Goal: Transaction & Acquisition: Download file/media

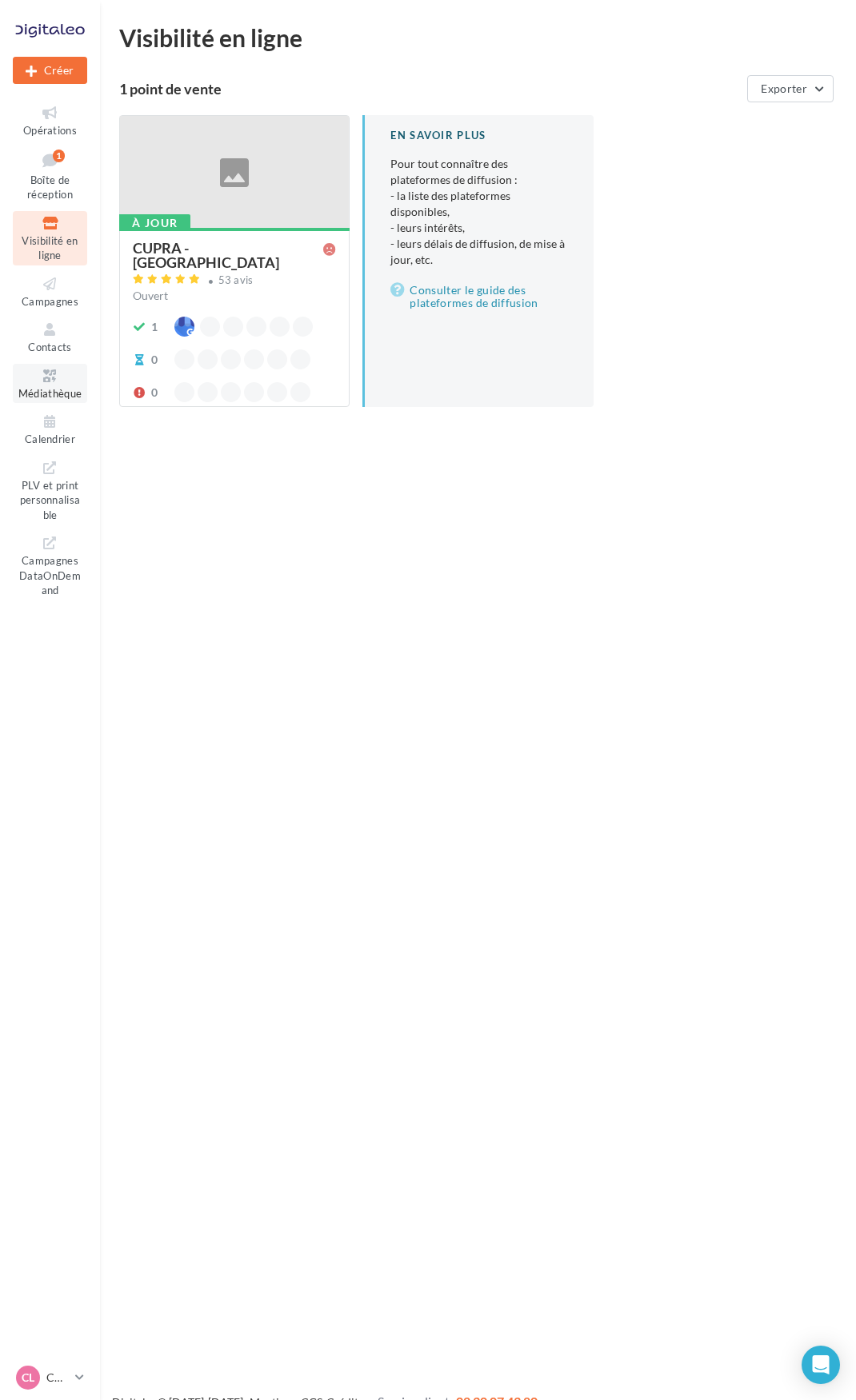
click at [55, 373] on icon at bounding box center [50, 375] width 65 height 18
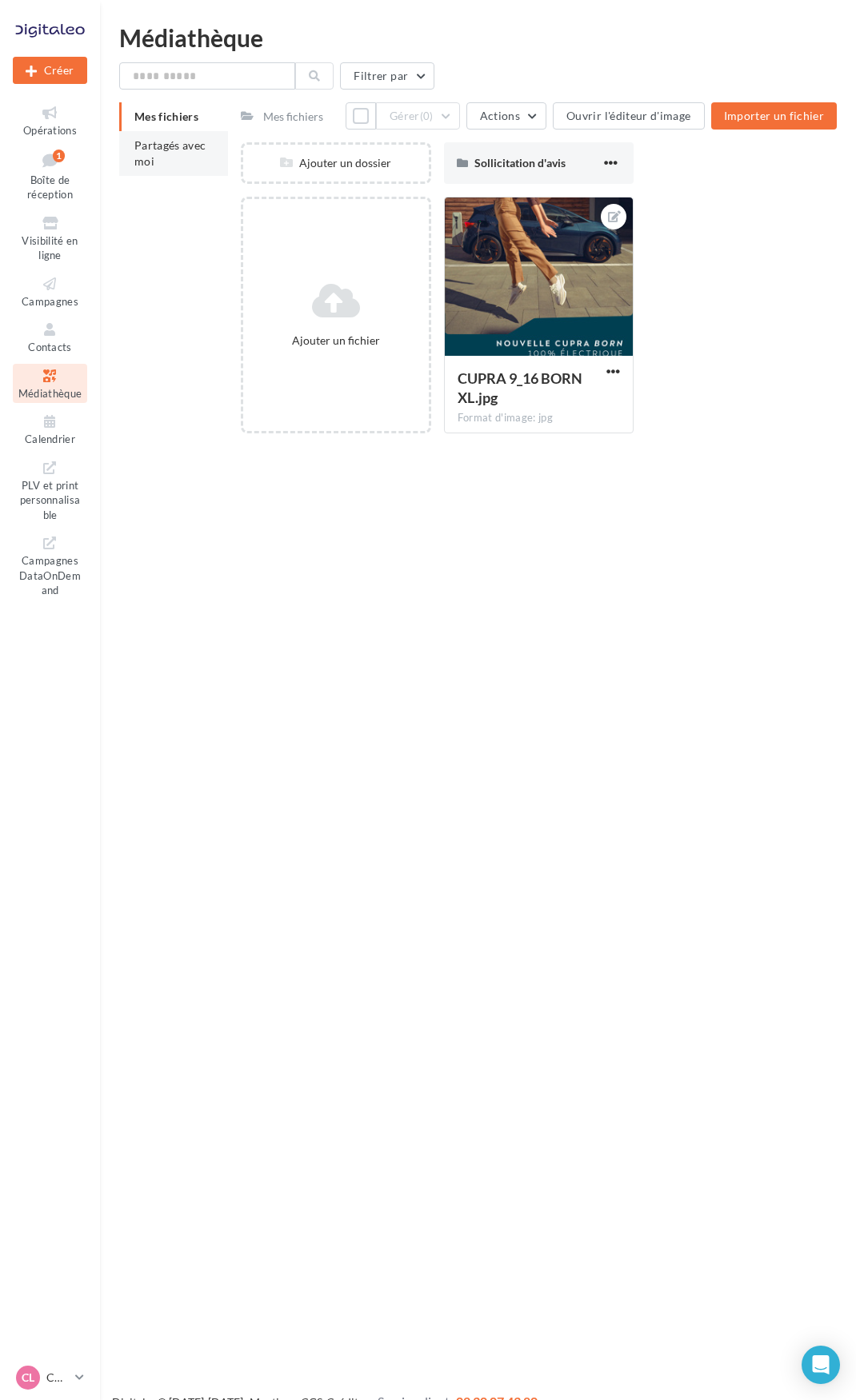
click at [208, 153] on li "Partagés avec moi" at bounding box center [173, 153] width 109 height 44
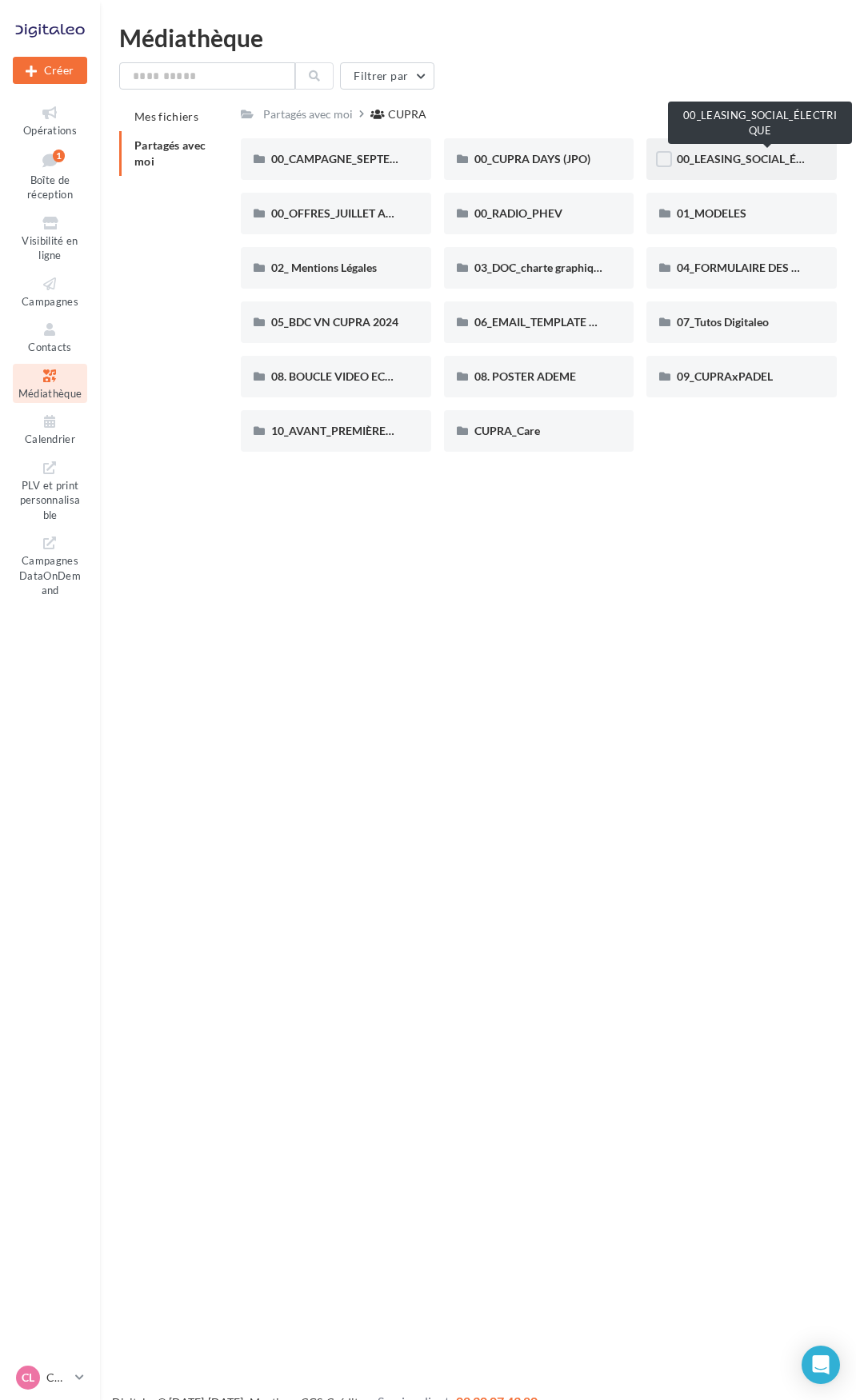
click at [754, 152] on span "00_LEASING_SOCIAL_ÉLECTRIQUE" at bounding box center [765, 159] width 179 height 13
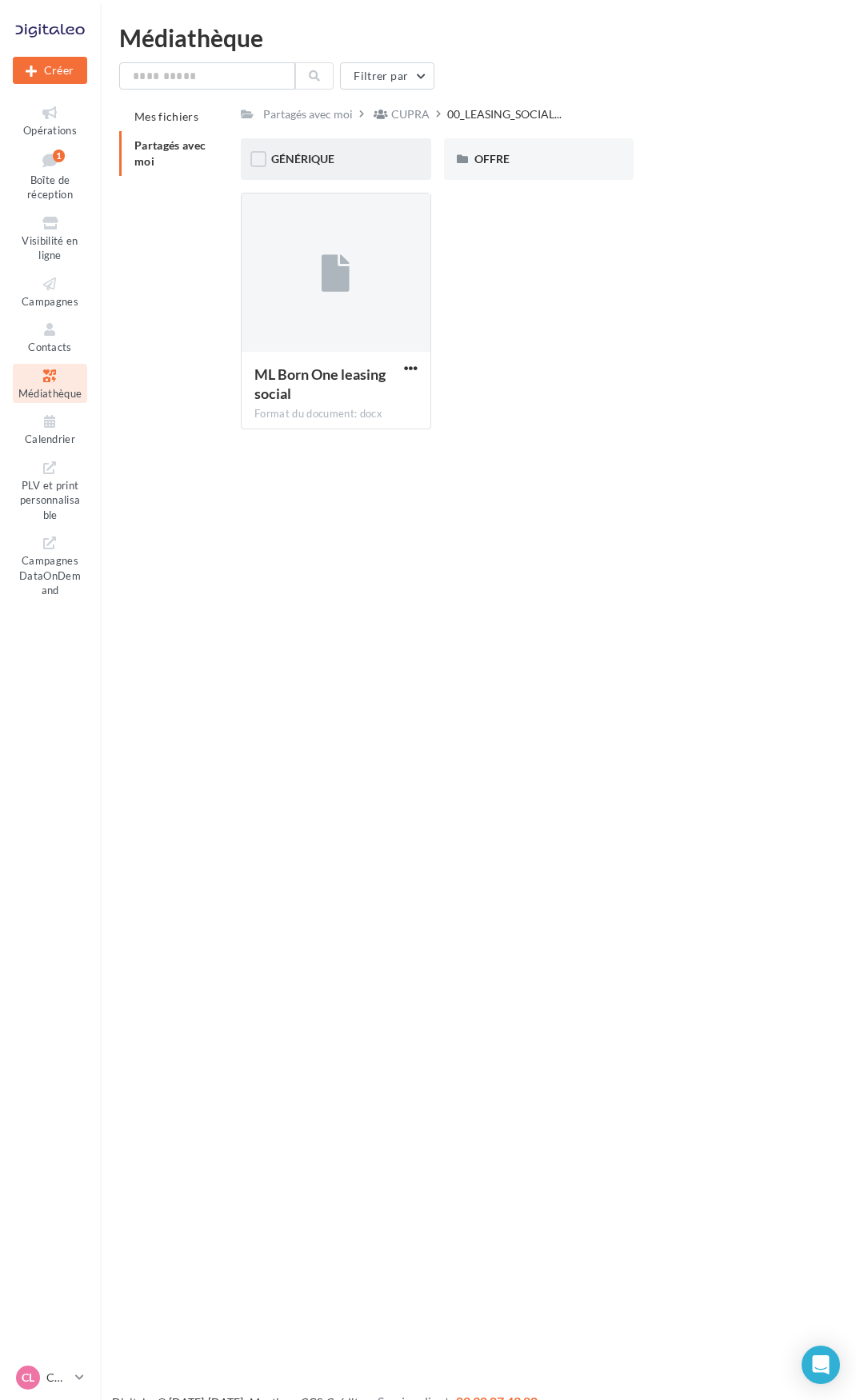
click at [358, 172] on div "GÉNÉRIQUE" at bounding box center [336, 159] width 190 height 42
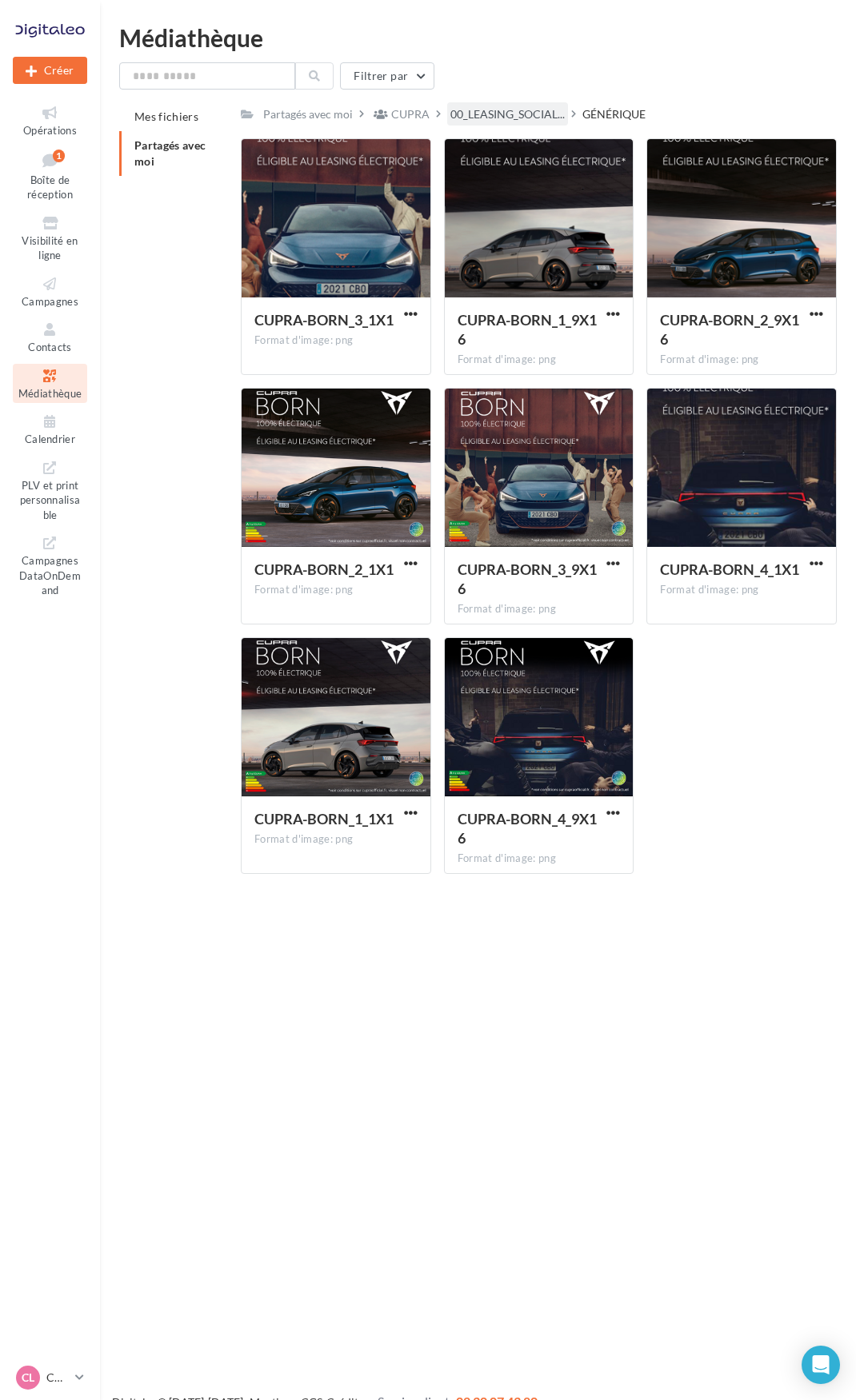
click at [515, 126] on div "00_LEASING_SOCIAL..." at bounding box center [508, 113] width 121 height 24
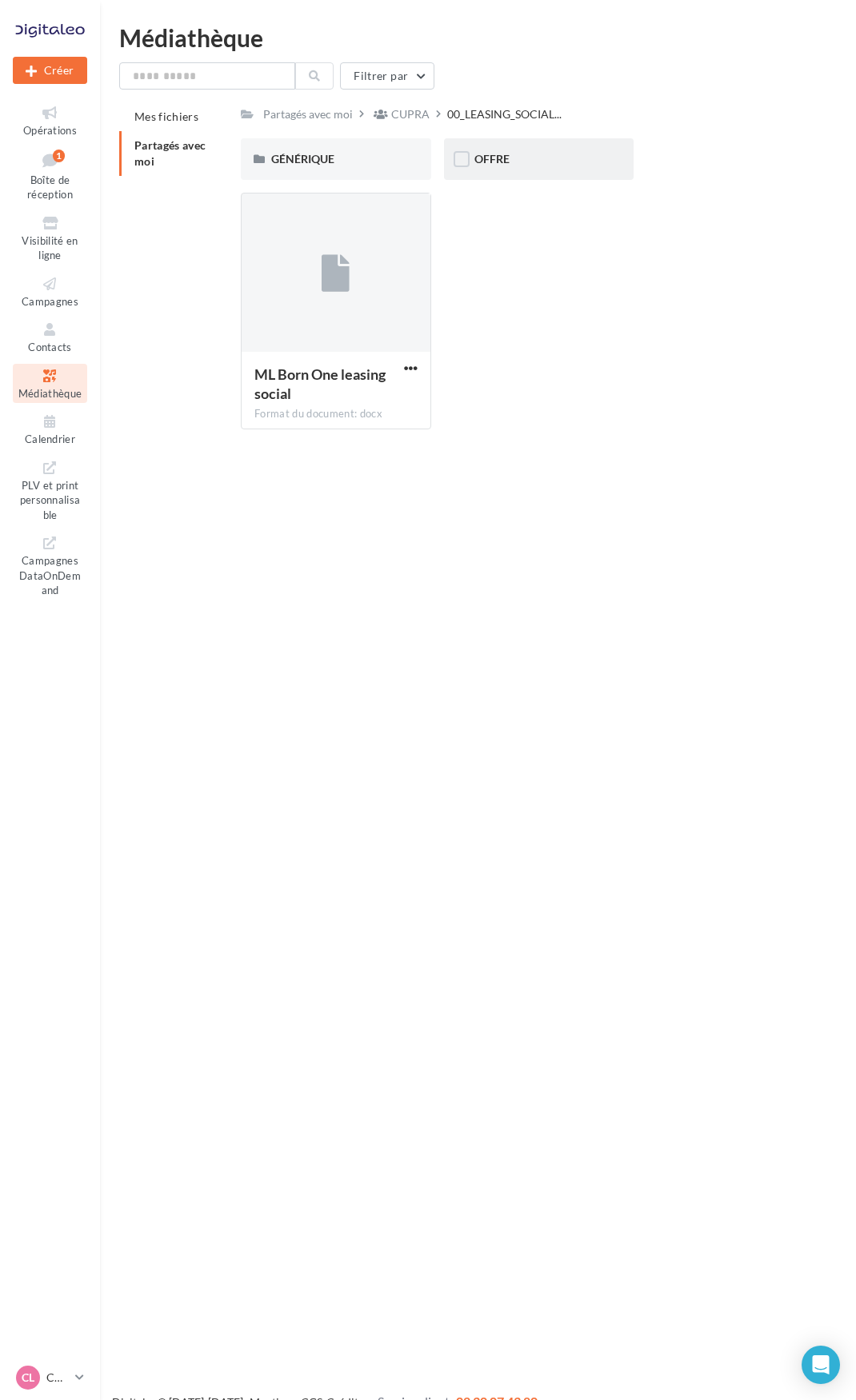
click at [533, 153] on div "OFFRE" at bounding box center [538, 159] width 130 height 16
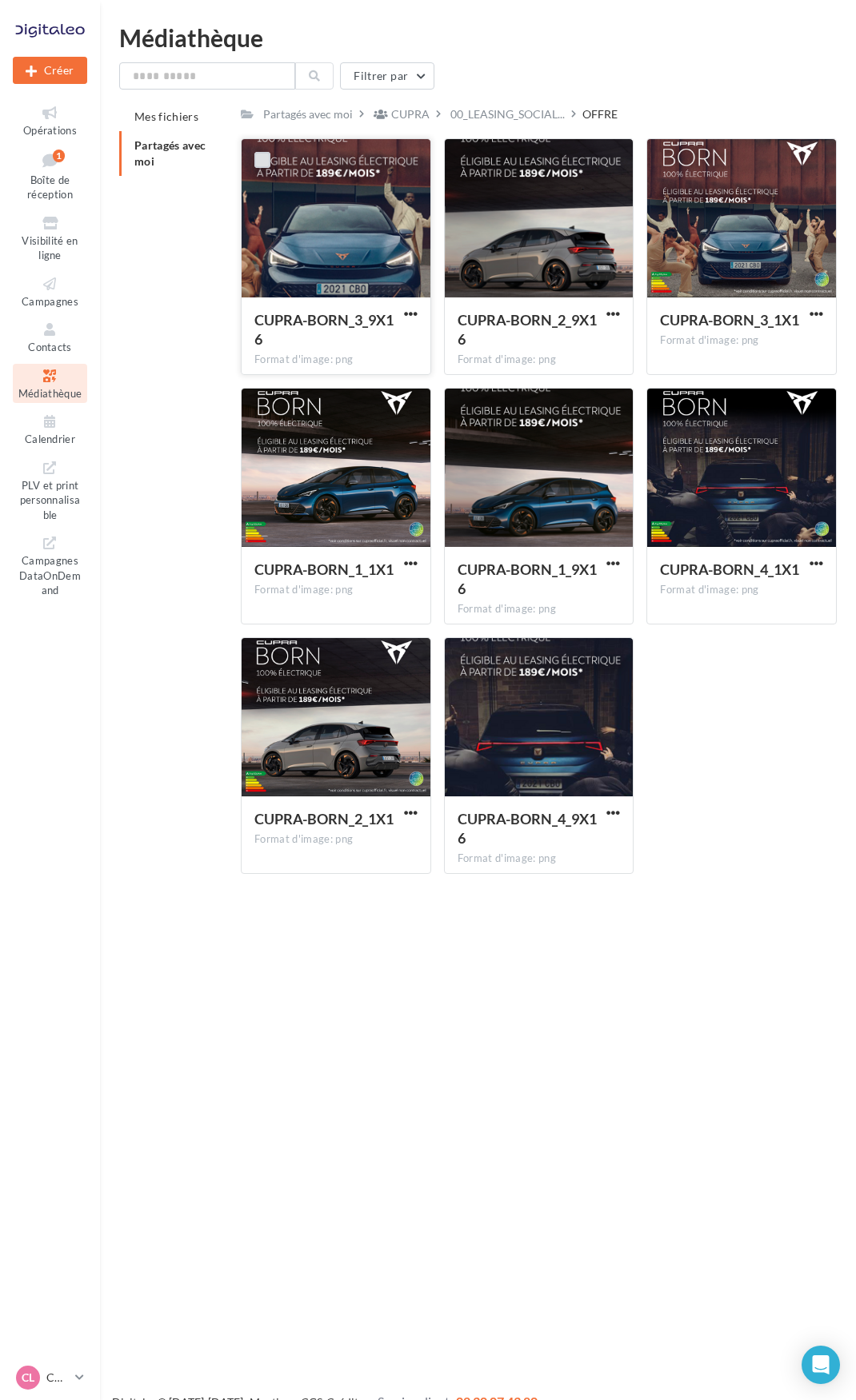
click at [262, 159] on label at bounding box center [262, 160] width 16 height 16
click at [477, 165] on div at bounding box center [465, 160] width 42 height 42
click at [451, 156] on div at bounding box center [465, 160] width 42 height 42
click at [476, 159] on div at bounding box center [465, 160] width 42 height 42
click at [464, 164] on label at bounding box center [465, 160] width 16 height 16
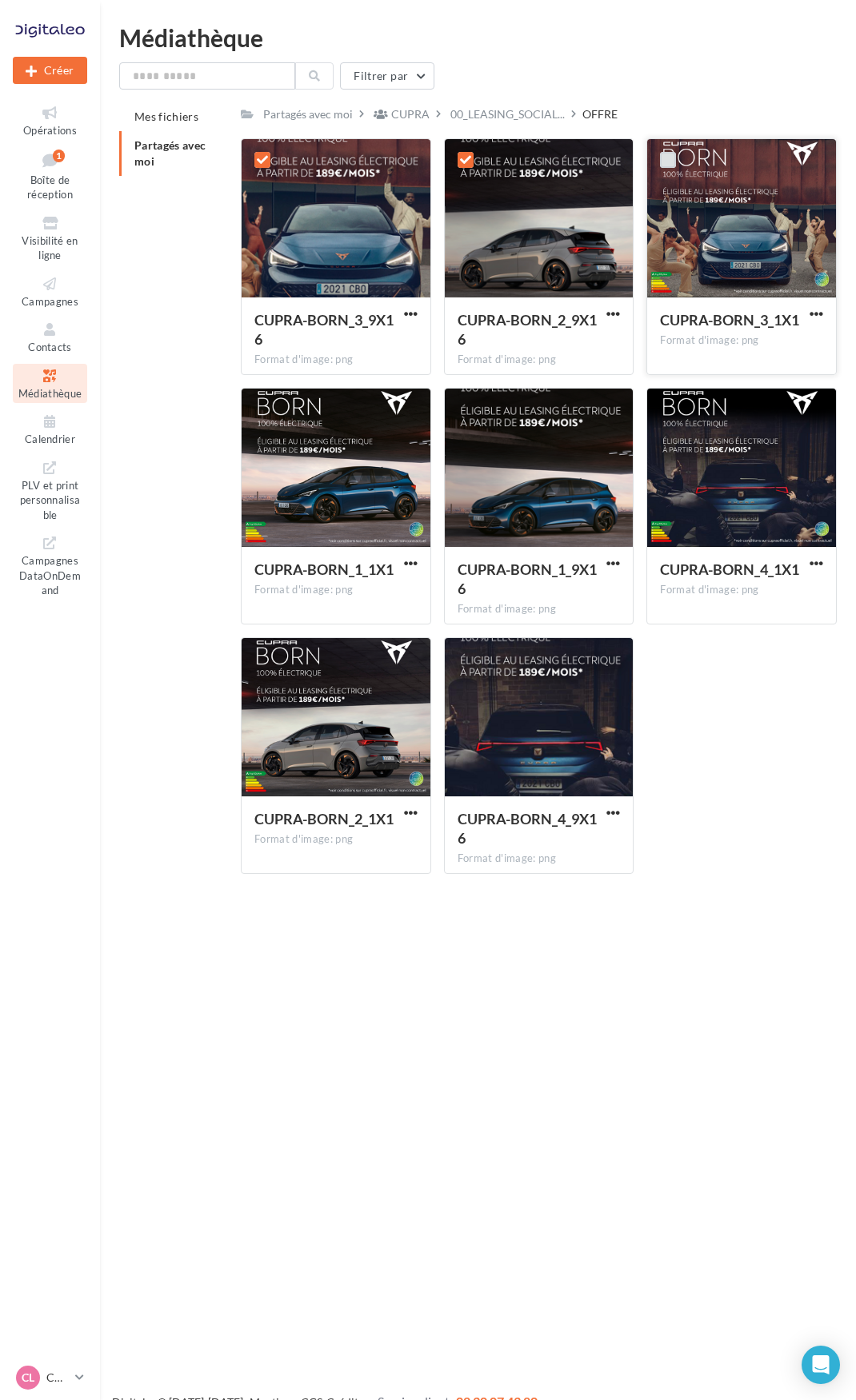
click at [673, 164] on label at bounding box center [668, 160] width 16 height 16
click at [262, 417] on label at bounding box center [262, 409] width 16 height 16
click at [460, 412] on label at bounding box center [465, 409] width 16 height 16
click at [675, 410] on label at bounding box center [668, 409] width 16 height 16
click at [262, 661] on label at bounding box center [262, 658] width 16 height 16
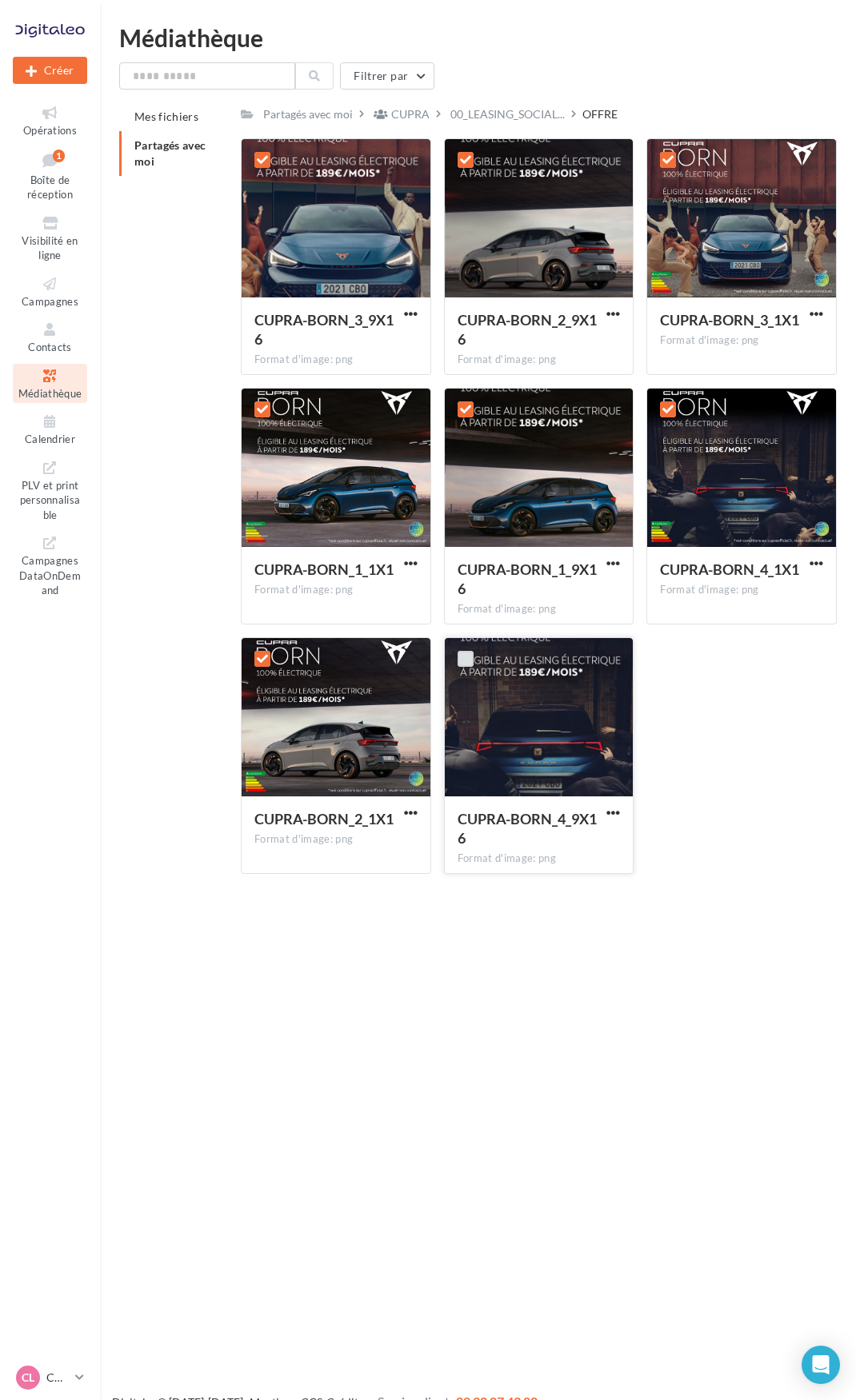
click at [462, 664] on label at bounding box center [465, 658] width 16 height 16
click at [614, 820] on button "button" at bounding box center [613, 813] width 20 height 16
click at [573, 859] on button "Télécharger" at bounding box center [543, 844] width 160 height 42
click at [708, 114] on div "Partagés avec moi CUPRA 00_LEASING_SOCIAL... OFFRE" at bounding box center [539, 113] width 596 height 24
click at [258, 153] on label at bounding box center [262, 160] width 16 height 16
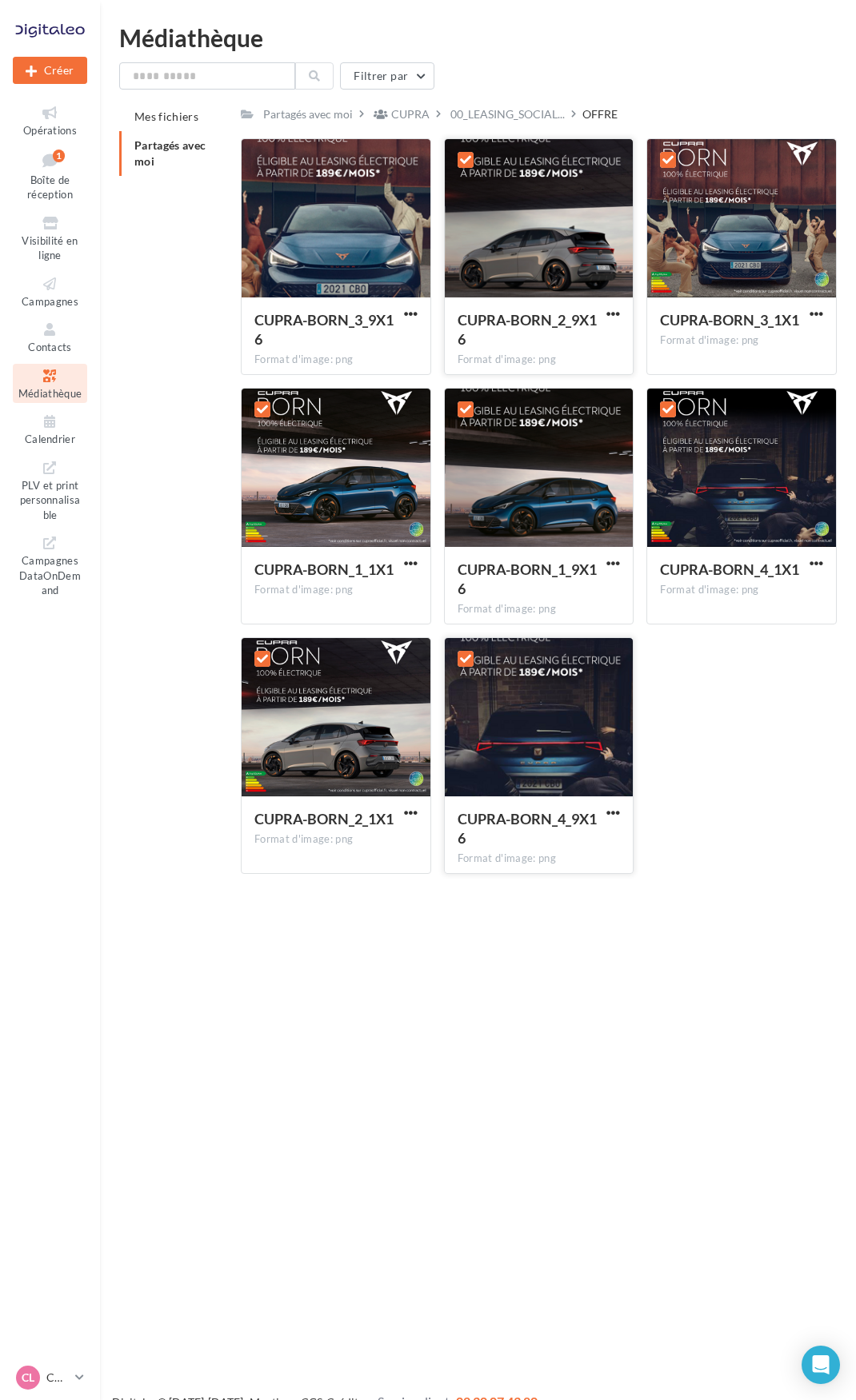
click at [475, 166] on div at bounding box center [465, 160] width 42 height 42
click at [672, 164] on icon at bounding box center [668, 160] width 11 height 11
click at [464, 164] on icon at bounding box center [465, 160] width 11 height 11
click at [269, 403] on label at bounding box center [262, 409] width 16 height 16
click at [472, 412] on label at bounding box center [465, 409] width 16 height 16
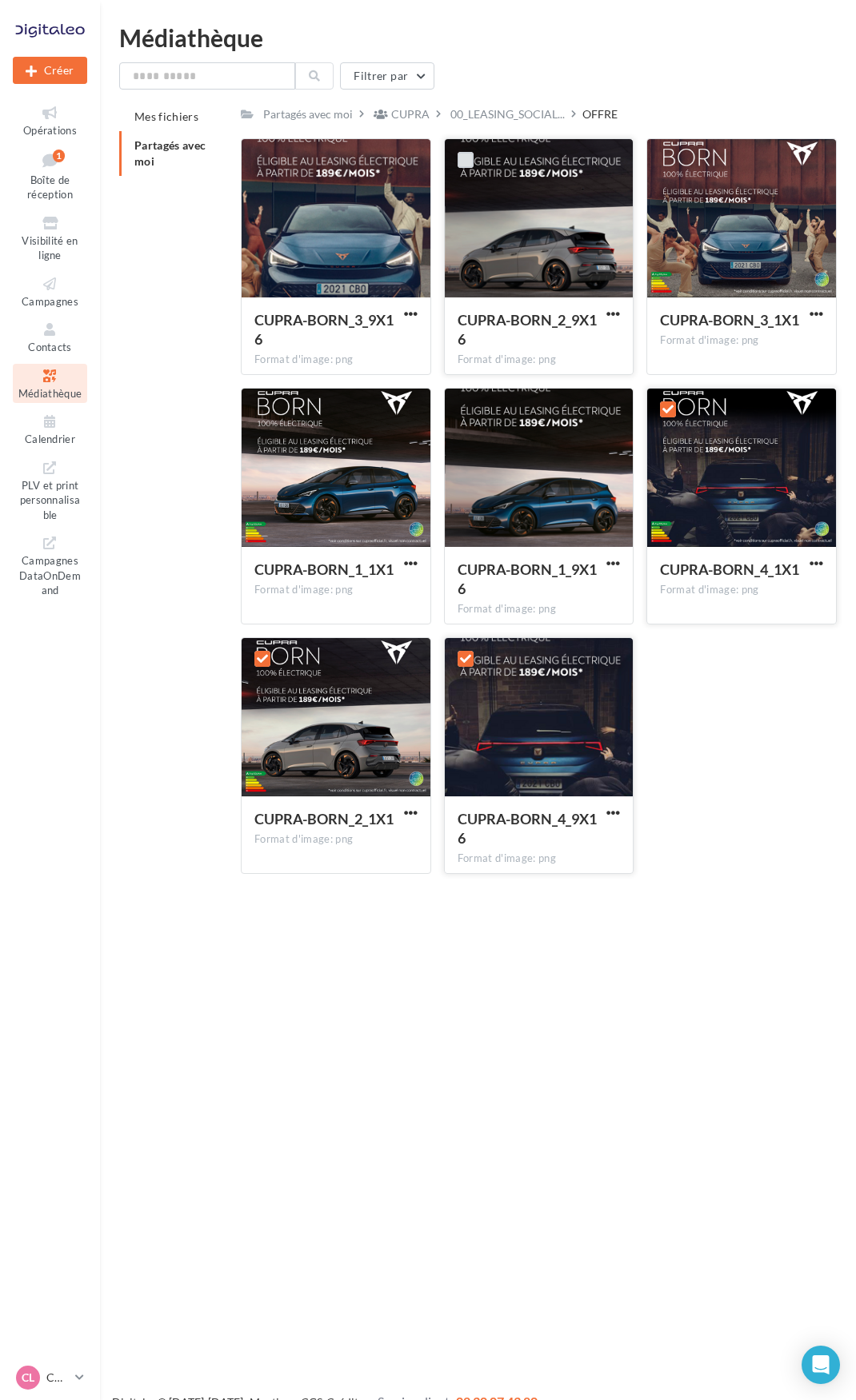
click at [665, 406] on icon at bounding box center [668, 409] width 11 height 11
click at [266, 657] on icon at bounding box center [262, 659] width 11 height 11
click at [467, 660] on icon at bounding box center [465, 659] width 11 height 11
click at [562, 842] on div "CUPRA-BORN_4_9X16" at bounding box center [530, 828] width 144 height 39
click at [614, 814] on span "button" at bounding box center [613, 812] width 13 height 13
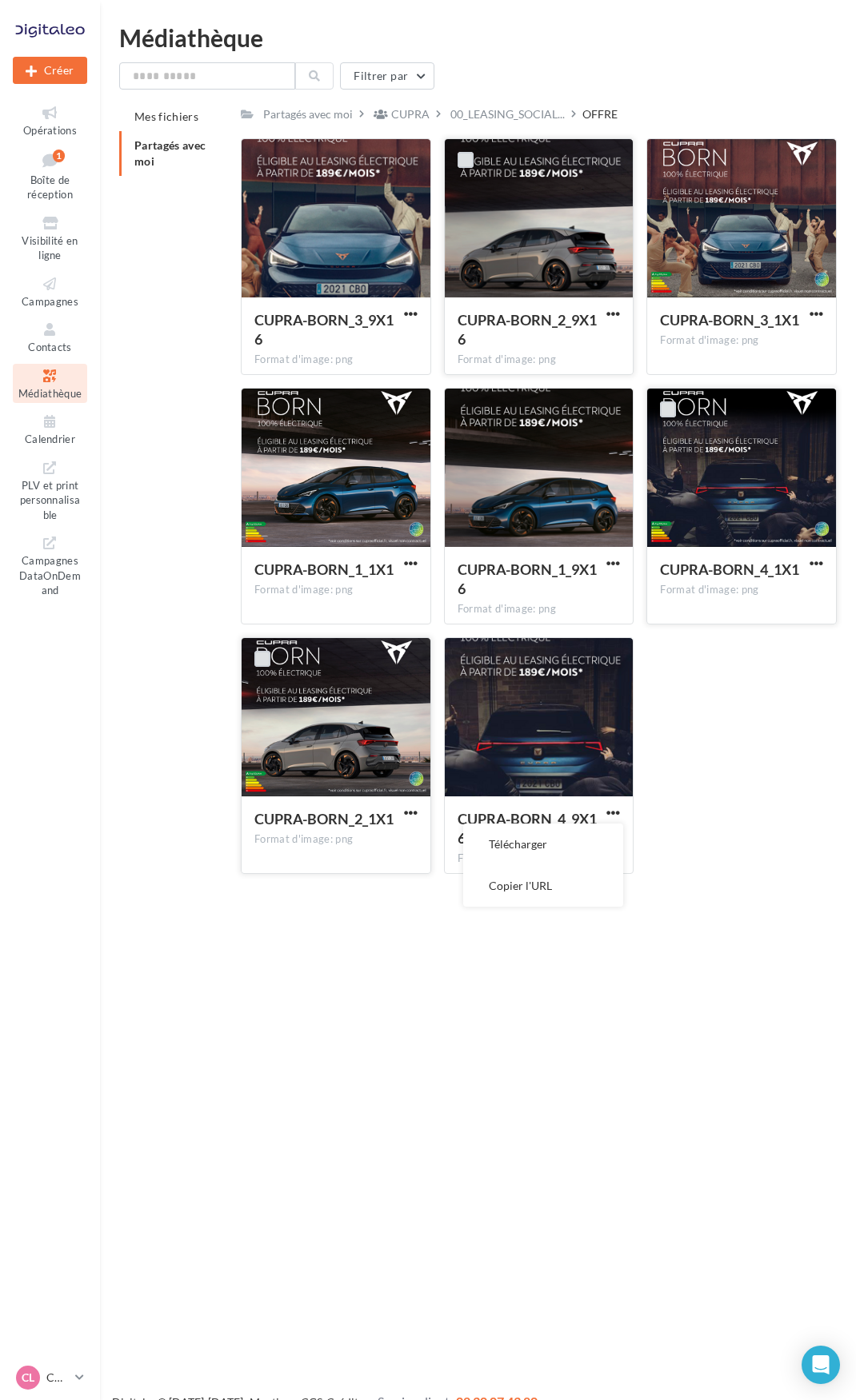
click at [721, 747] on div "CUPRA-BORN_3_9X16 Format d'image: png CUPRA-BORN_3_9X16 CUPRA-BORN_2_9X16 Forma…" at bounding box center [546, 512] width 609 height 749
click at [575, 729] on div at bounding box center [539, 717] width 189 height 160
click at [407, 317] on span "button" at bounding box center [411, 314] width 13 height 13
drag, startPoint x: 393, startPoint y: 352, endPoint x: 500, endPoint y: 329, distance: 109.4
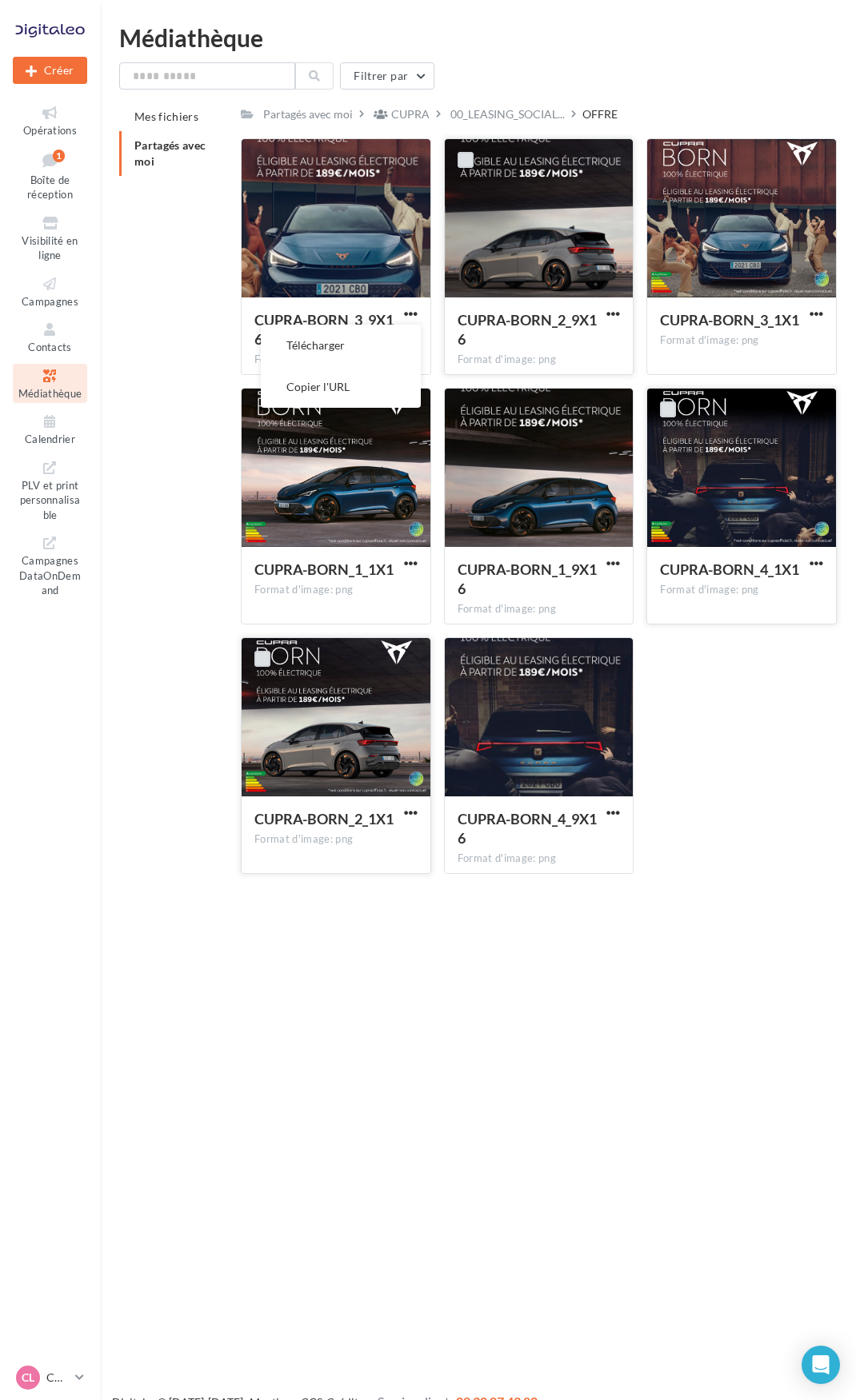
click at [394, 352] on button "Télécharger" at bounding box center [341, 345] width 160 height 42
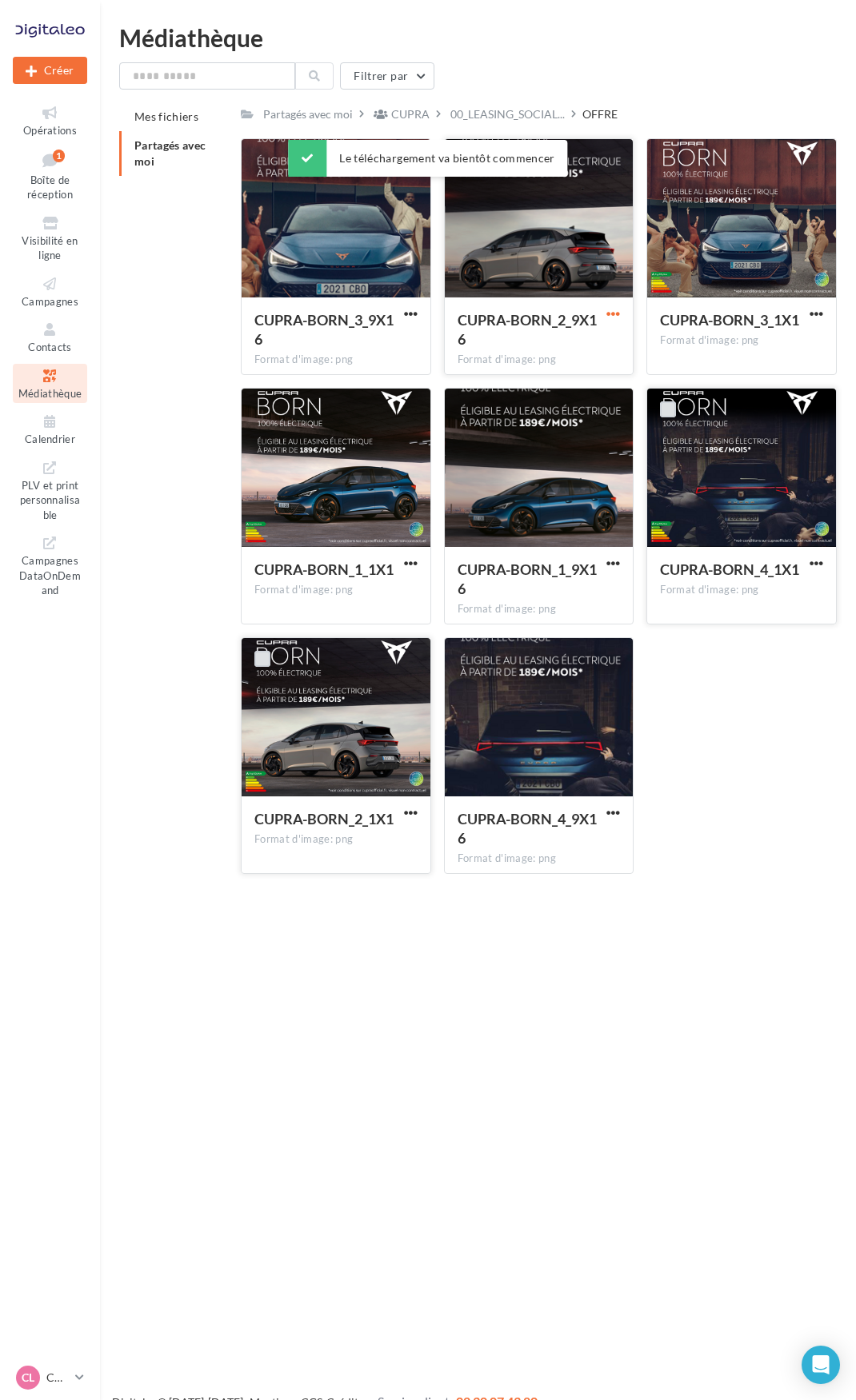
click at [616, 310] on span "button" at bounding box center [613, 314] width 13 height 13
click at [605, 358] on button "Télécharger" at bounding box center [543, 345] width 160 height 42
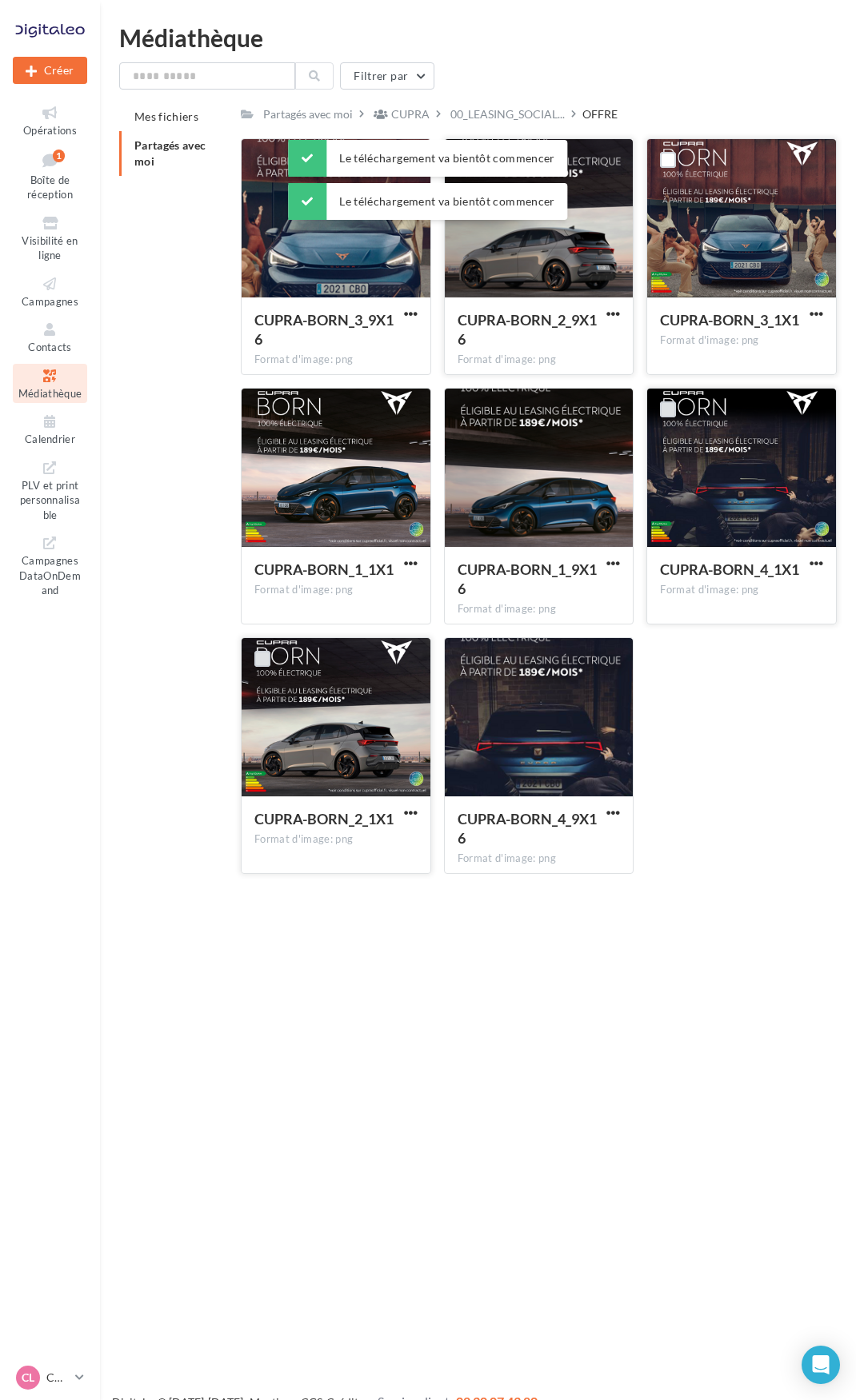
drag, startPoint x: 814, startPoint y: 313, endPoint x: 812, endPoint y: 320, distance: 7.3
click at [814, 313] on span "button" at bounding box center [816, 314] width 13 height 13
click at [795, 359] on button "Télécharger" at bounding box center [745, 345] width 160 height 42
click at [415, 557] on span "button" at bounding box center [411, 563] width 13 height 13
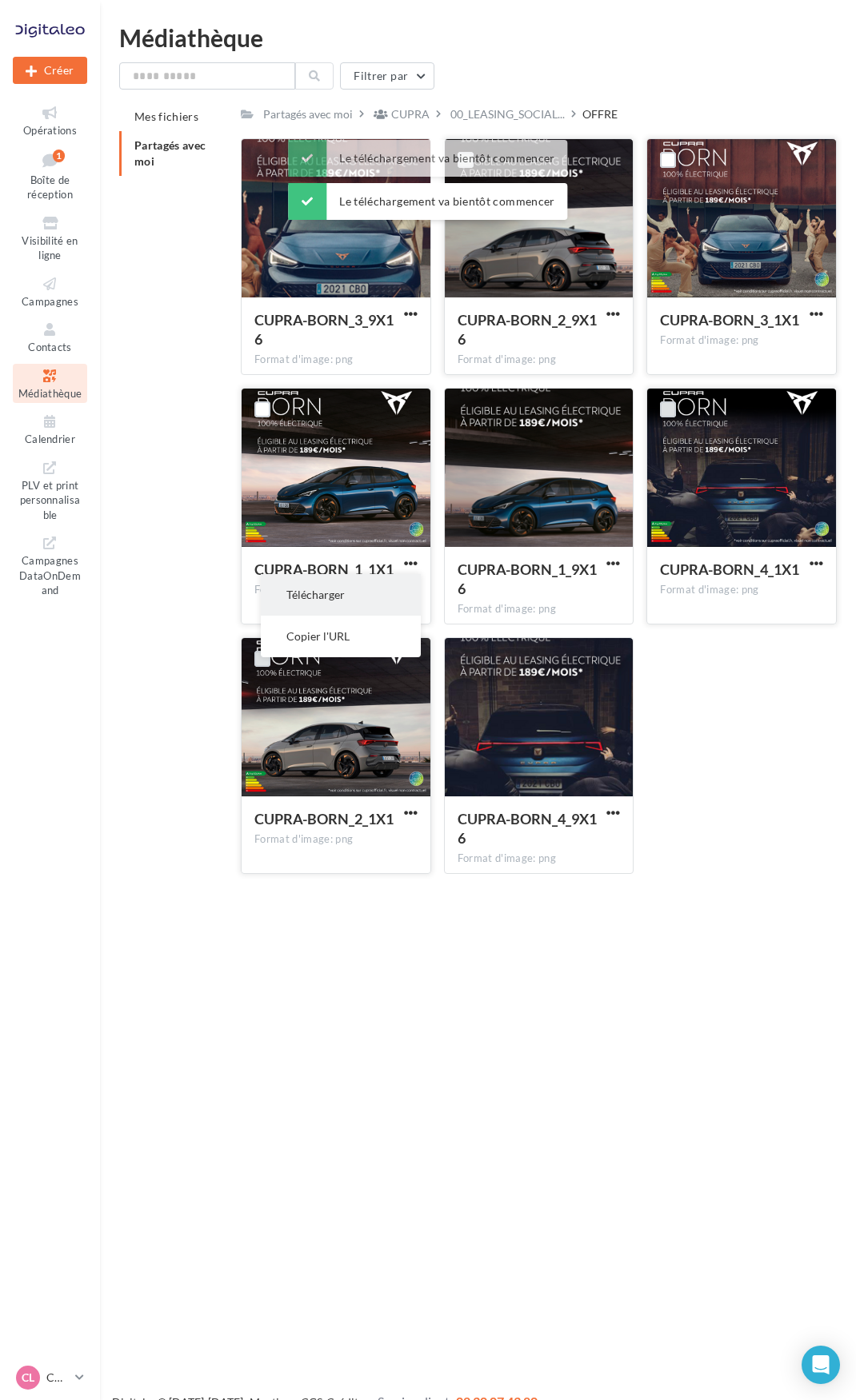
click at [406, 592] on button "Télécharger" at bounding box center [341, 595] width 160 height 42
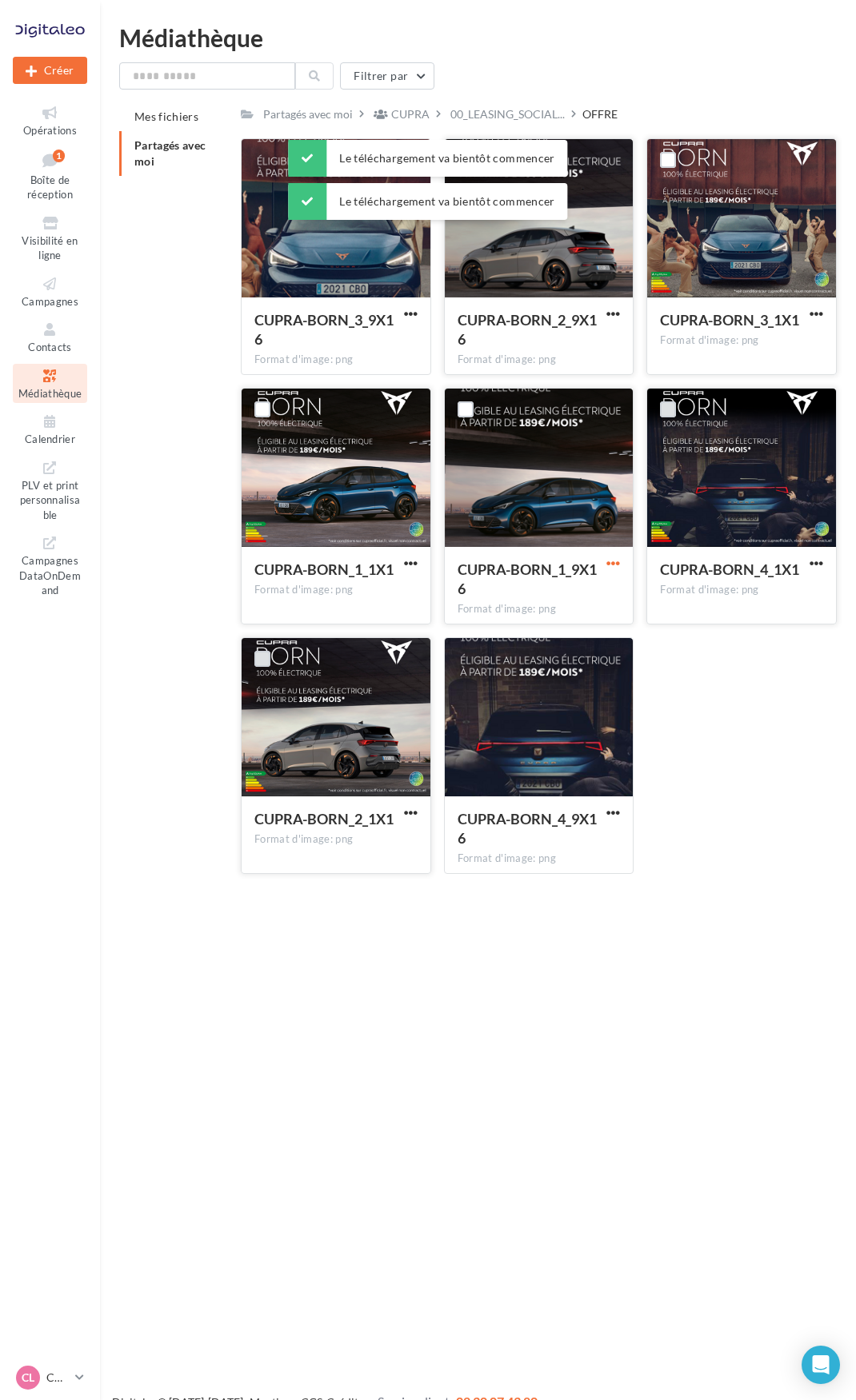
click at [618, 562] on span "button" at bounding box center [613, 563] width 13 height 13
click at [593, 594] on button "Télécharger" at bounding box center [543, 595] width 160 height 42
click at [811, 569] on span "button" at bounding box center [816, 563] width 13 height 13
click at [777, 591] on button "Télécharger" at bounding box center [745, 595] width 160 height 42
click at [417, 812] on button "button" at bounding box center [411, 813] width 20 height 16
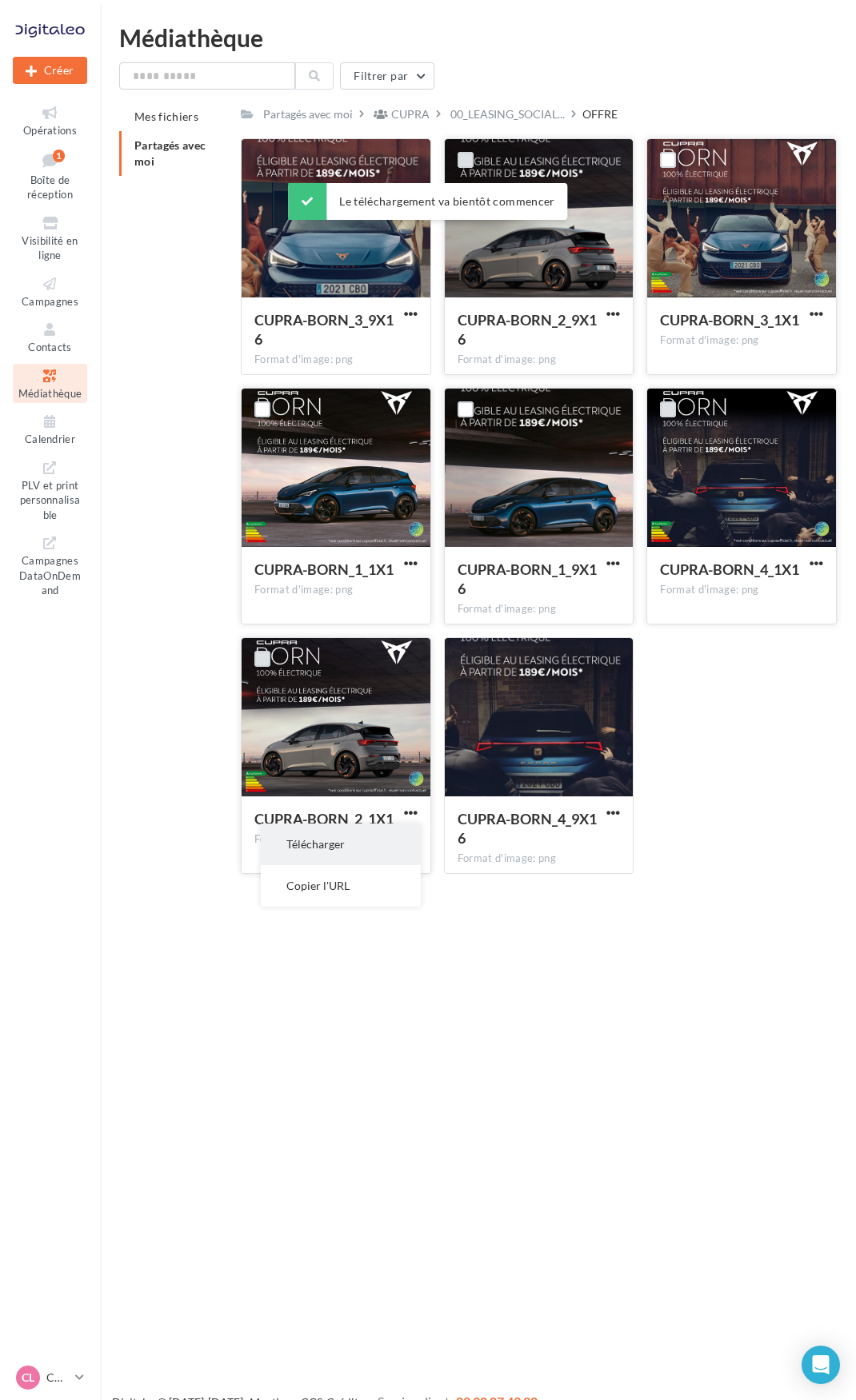
click at [381, 864] on button "Télécharger" at bounding box center [341, 844] width 160 height 42
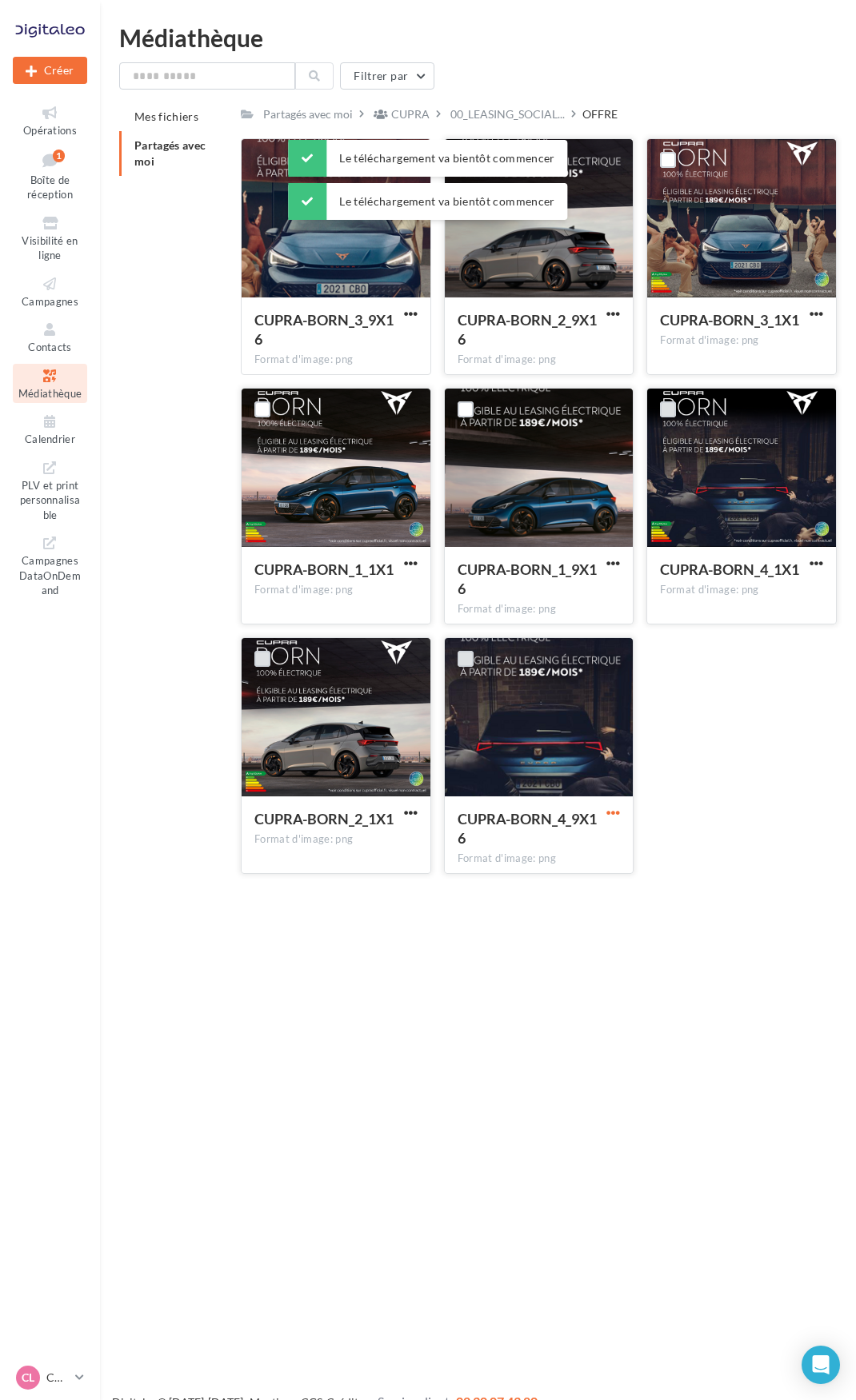
click at [604, 816] on button "button" at bounding box center [613, 813] width 20 height 16
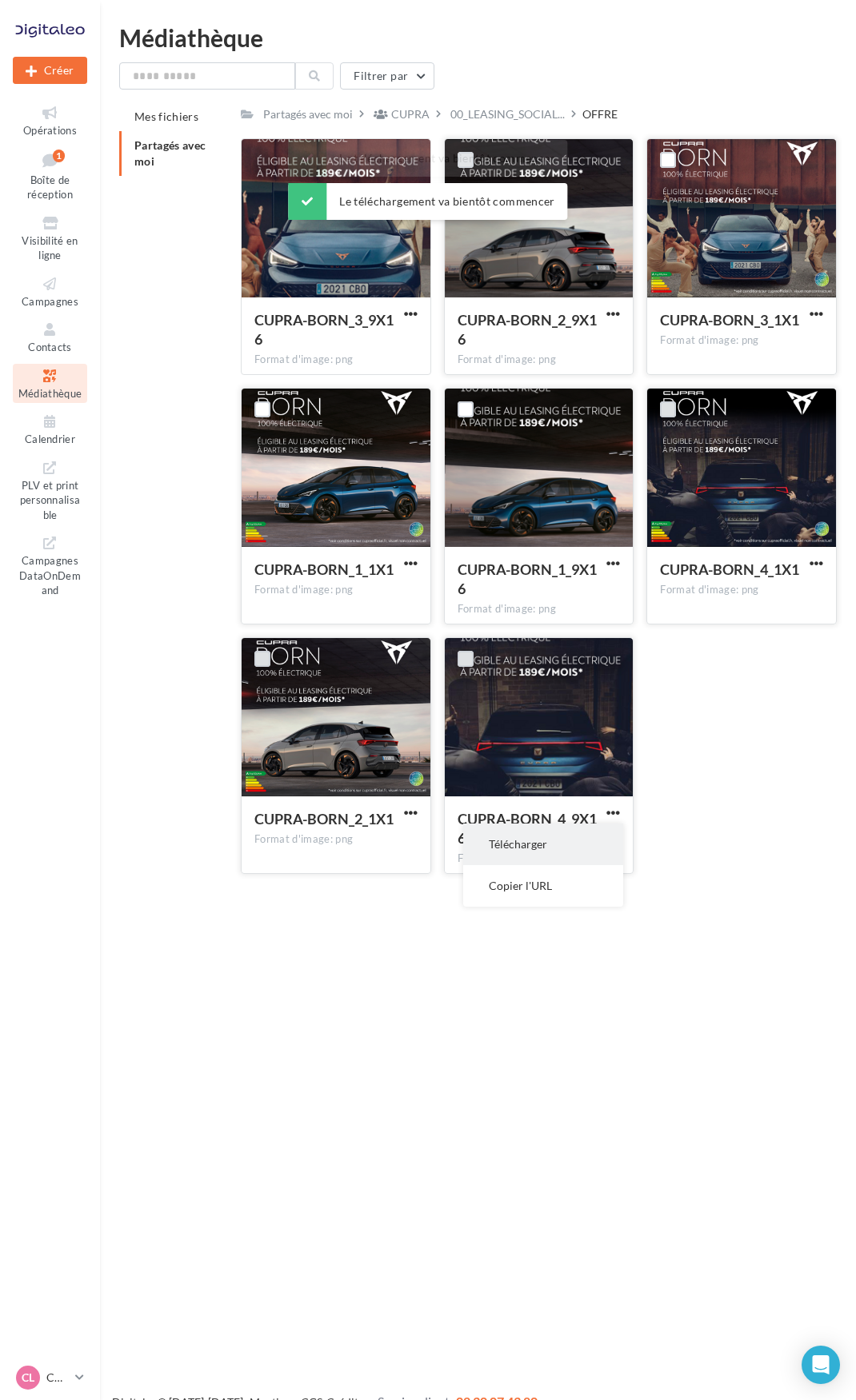
click at [597, 842] on button "Télécharger" at bounding box center [543, 844] width 160 height 42
